Goal: Communication & Community: Ask a question

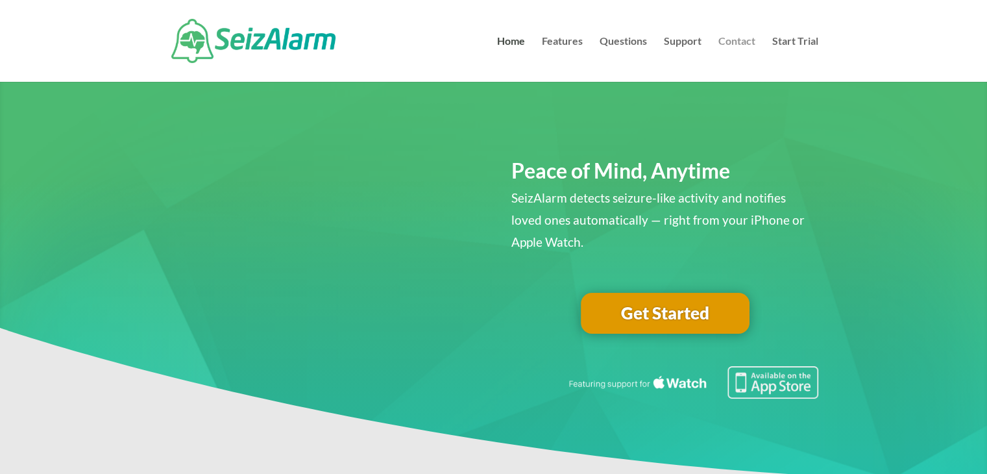
click at [736, 39] on link "Contact" at bounding box center [736, 58] width 37 height 45
click at [744, 36] on link "Contact" at bounding box center [736, 58] width 37 height 45
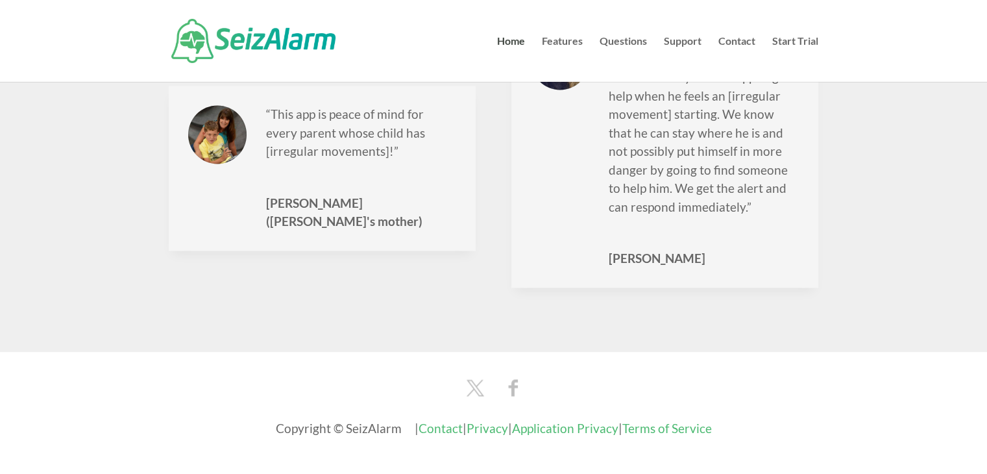
scroll to position [2071, 0]
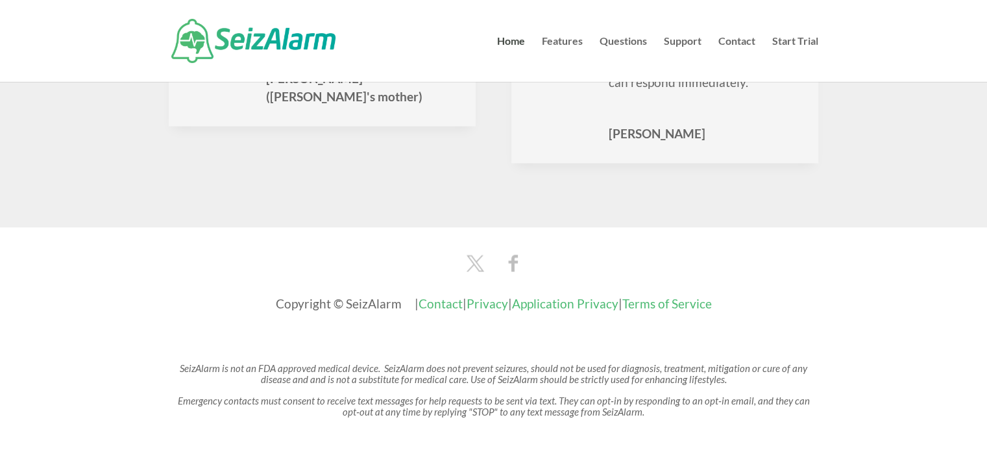
click at [418, 296] on link "Contact" at bounding box center [440, 303] width 44 height 15
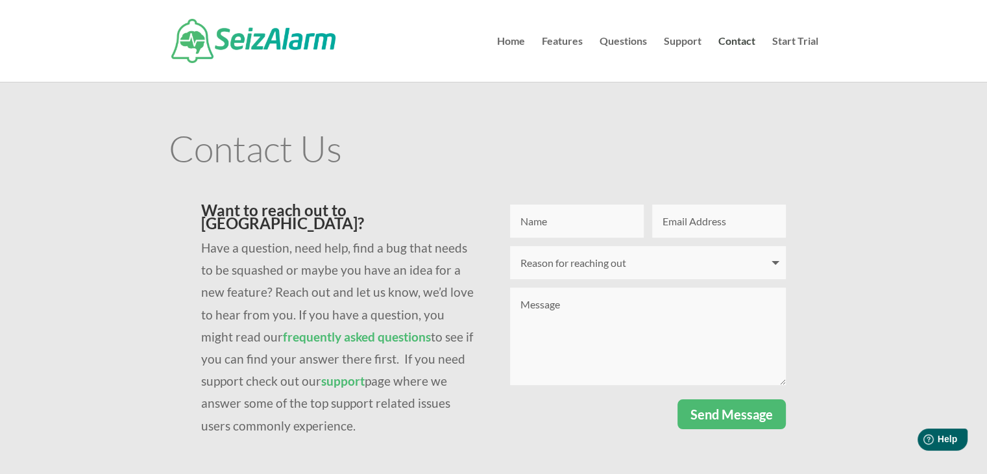
click at [575, 215] on input "Name" at bounding box center [577, 220] width 134 height 33
type input "L"
type input "Alison Errington Orr"
click at [675, 224] on input "Email Address" at bounding box center [719, 220] width 134 height 33
type input "alison.orr@theprsb.org"
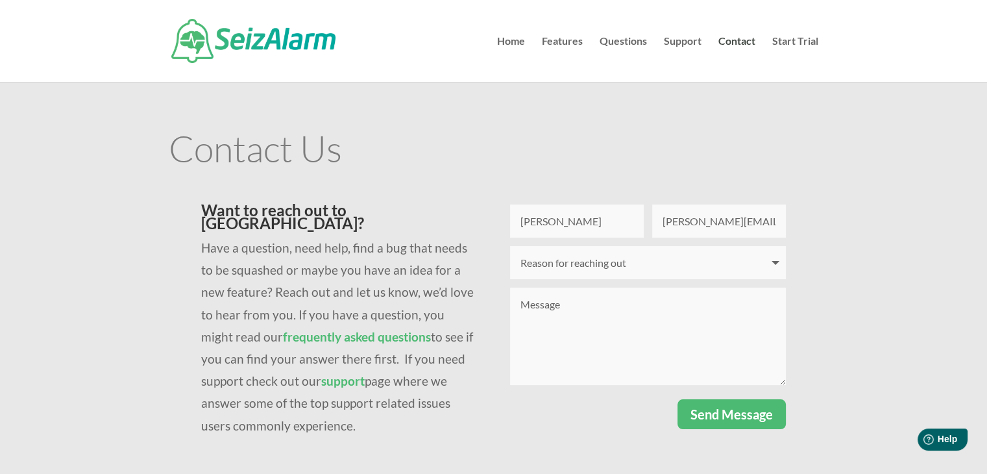
click at [623, 255] on select "Reason for reaching out I have a question I'm having issues logging in I need t…" at bounding box center [648, 262] width 276 height 33
select select "Other"
click at [510, 246] on select "Reason for reaching out I have a question I'm having issues logging in I need t…" at bounding box center [648, 262] width 276 height 33
click at [616, 315] on textarea "Message" at bounding box center [648, 335] width 276 height 97
paste textarea "I work for the Professional Record Standards Body (PRSB). The Professional Reco…"
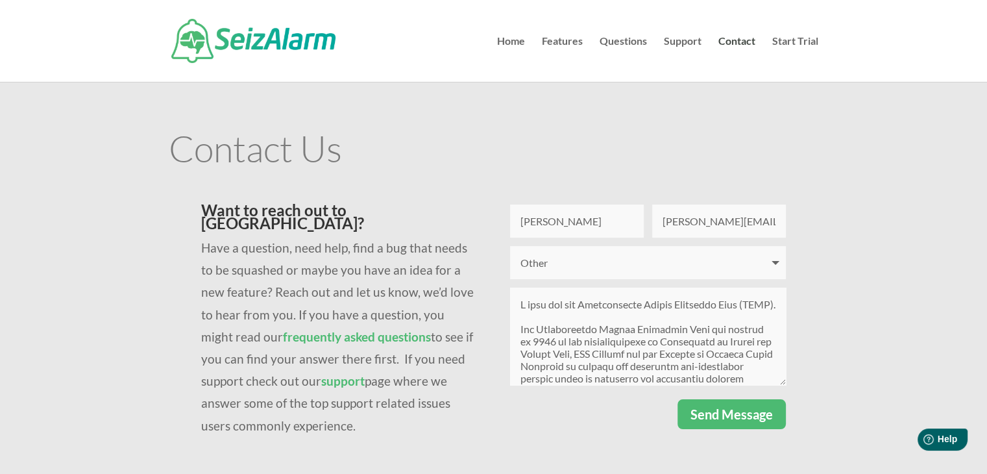
type textarea "I work for the Professional Record Standards Body (PRSB). The Professional Reco…"
click at [731, 410] on button "Send Message" at bounding box center [731, 414] width 108 height 30
